Goal: Find specific page/section: Find specific page/section

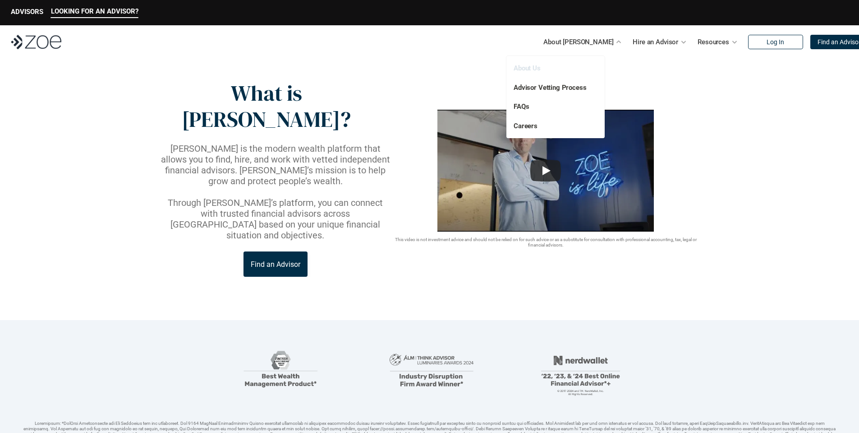
click at [531, 66] on link "About Us" at bounding box center [527, 68] width 27 height 8
click at [36, 48] on img at bounding box center [36, 42] width 51 height 14
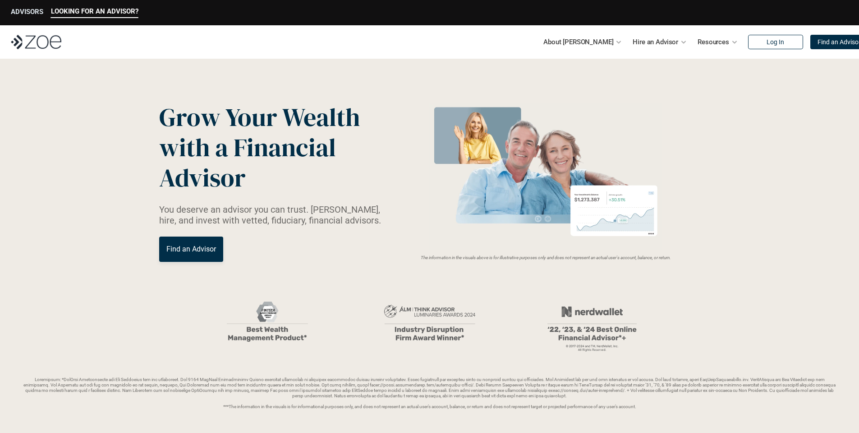
click at [32, 12] on p "ADVISORS" at bounding box center [27, 12] width 32 height 8
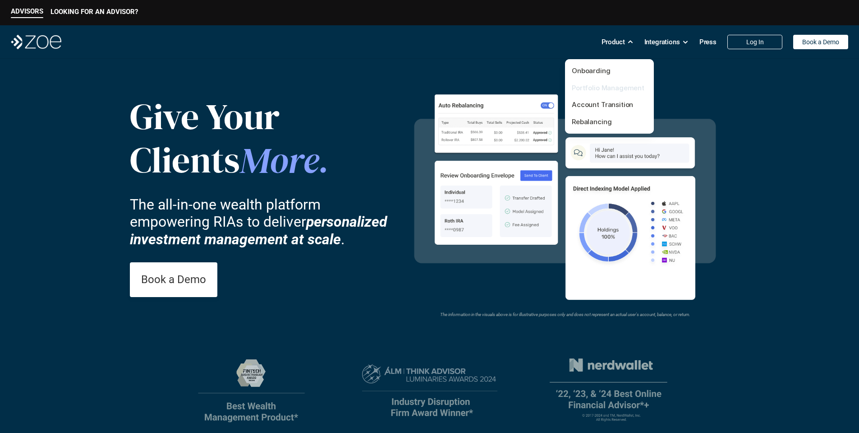
click at [599, 88] on link "Portfolio Management" at bounding box center [608, 87] width 73 height 9
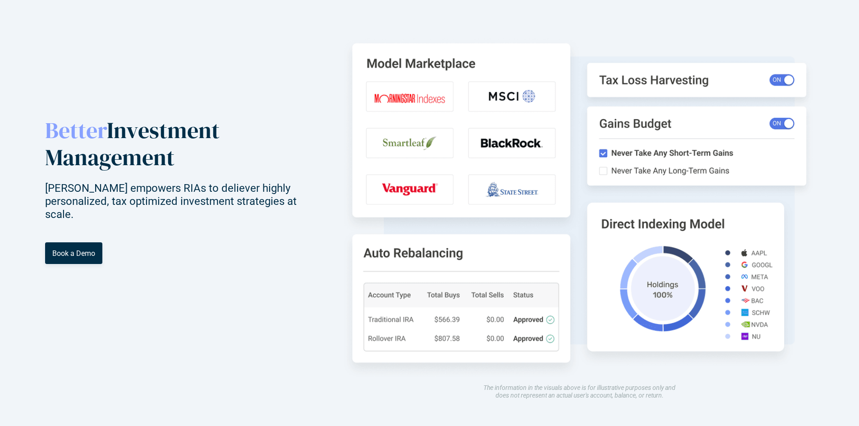
click at [432, 184] on header "Better Investment Management [PERSON_NAME] empowers RIAs to deliever highly per…" at bounding box center [429, 213] width 859 height 426
click at [431, 186] on header "Better Investment Management [PERSON_NAME] empowers RIAs to deliever highly per…" at bounding box center [429, 213] width 859 height 426
click at [425, 185] on header "Better Investment Management [PERSON_NAME] empowers RIAs to deliever highly per…" at bounding box center [429, 213] width 859 height 426
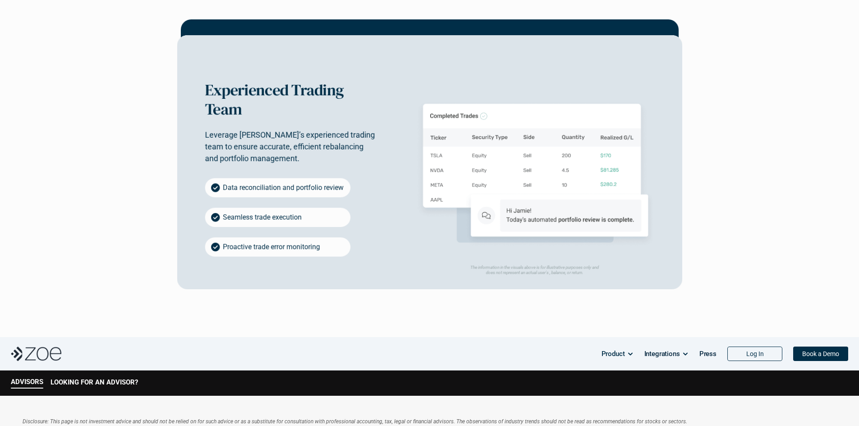
scroll to position [2043, 0]
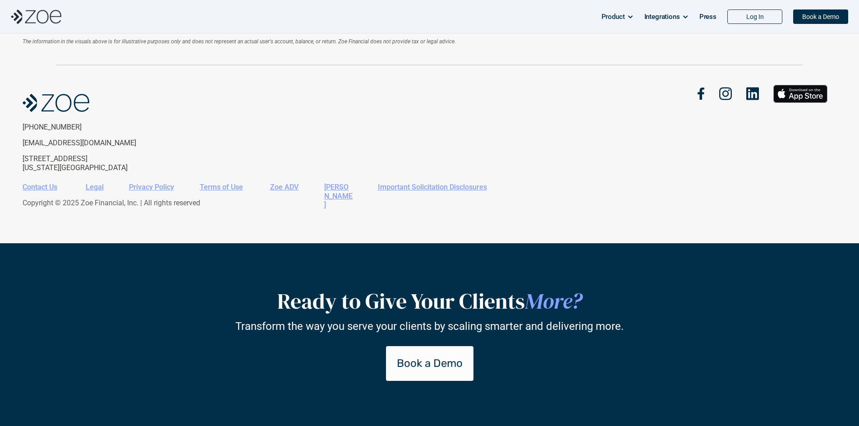
click at [285, 191] on link "Zoe ADV" at bounding box center [284, 187] width 28 height 9
